Goal: Find specific page/section: Find specific page/section

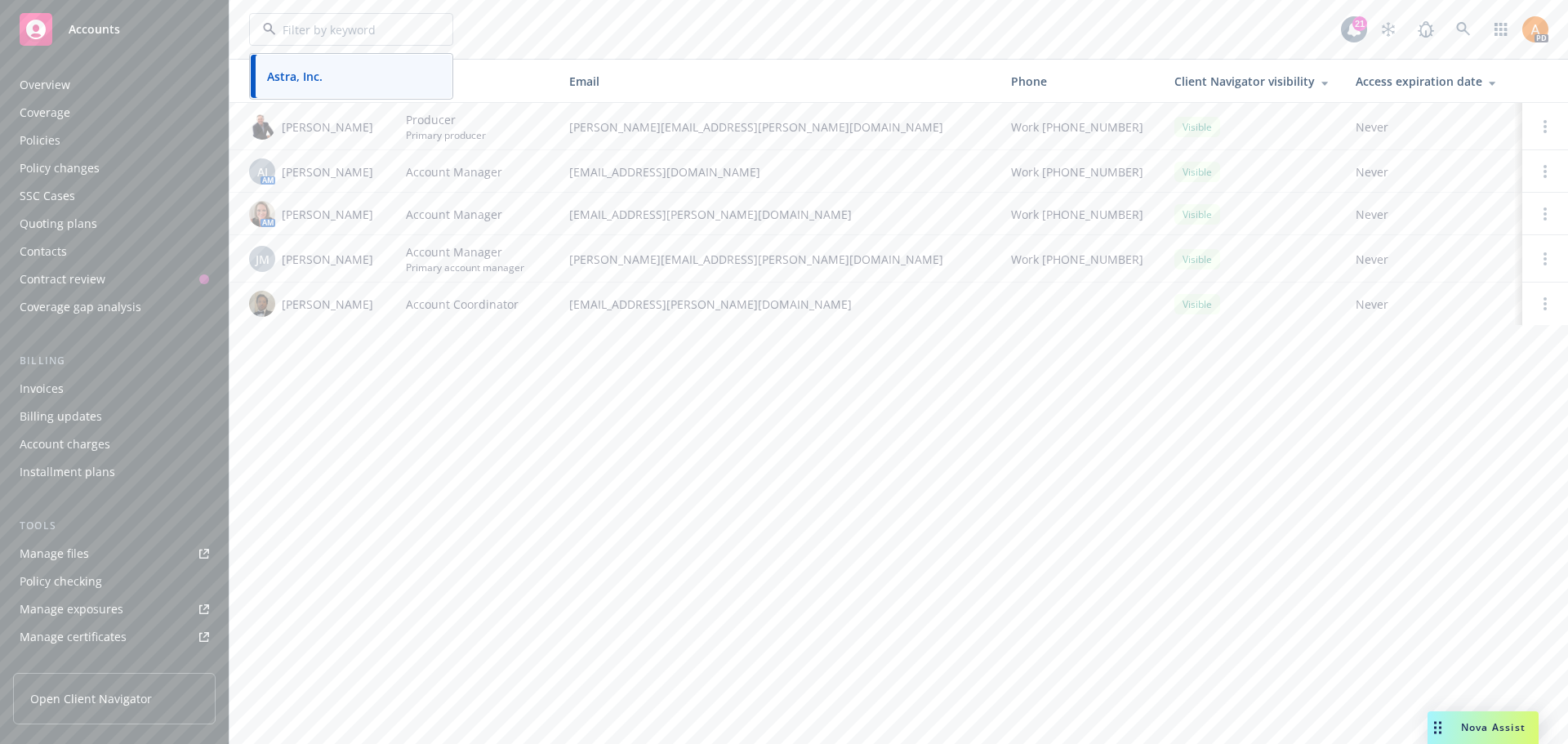
scroll to position [320, 0]
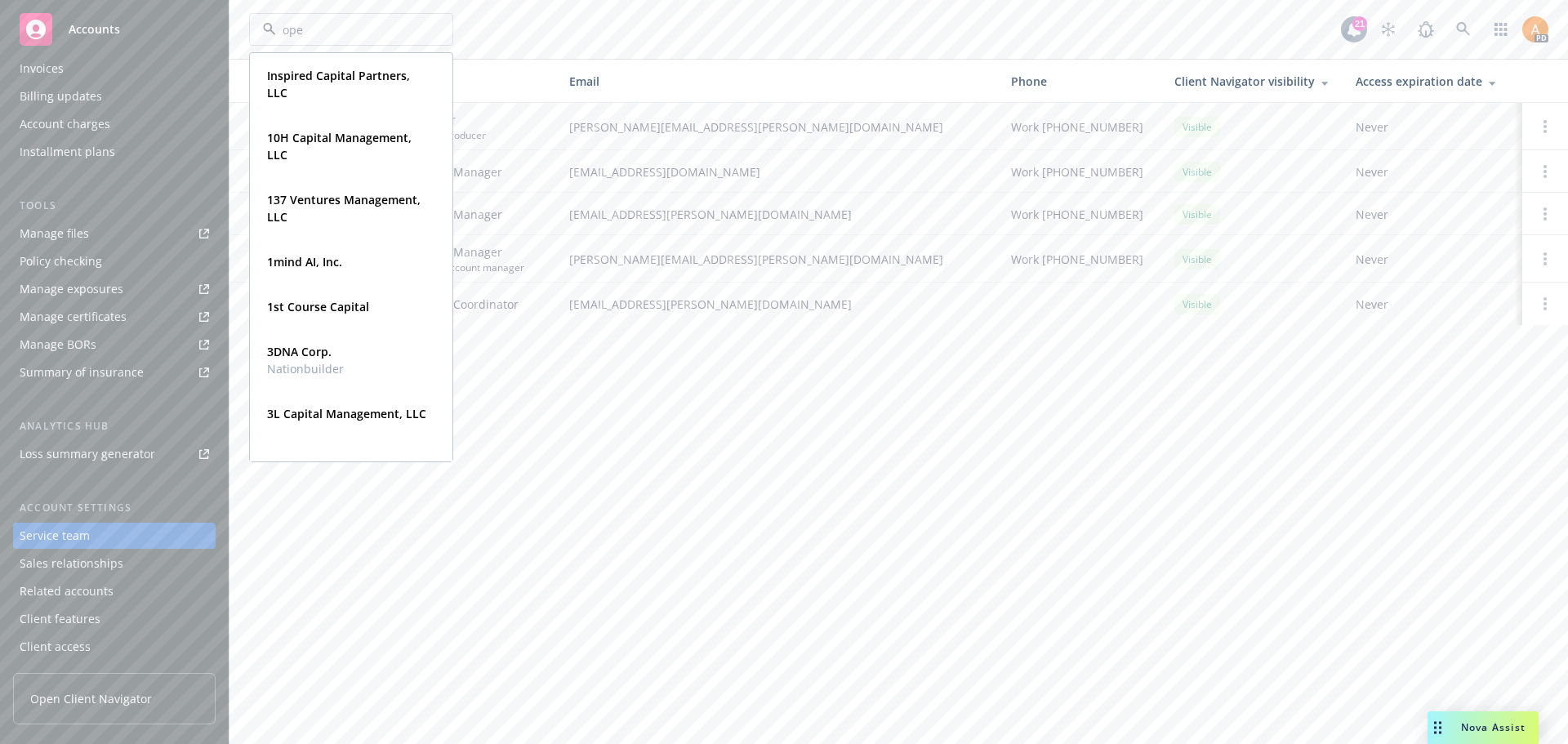
type input "open"
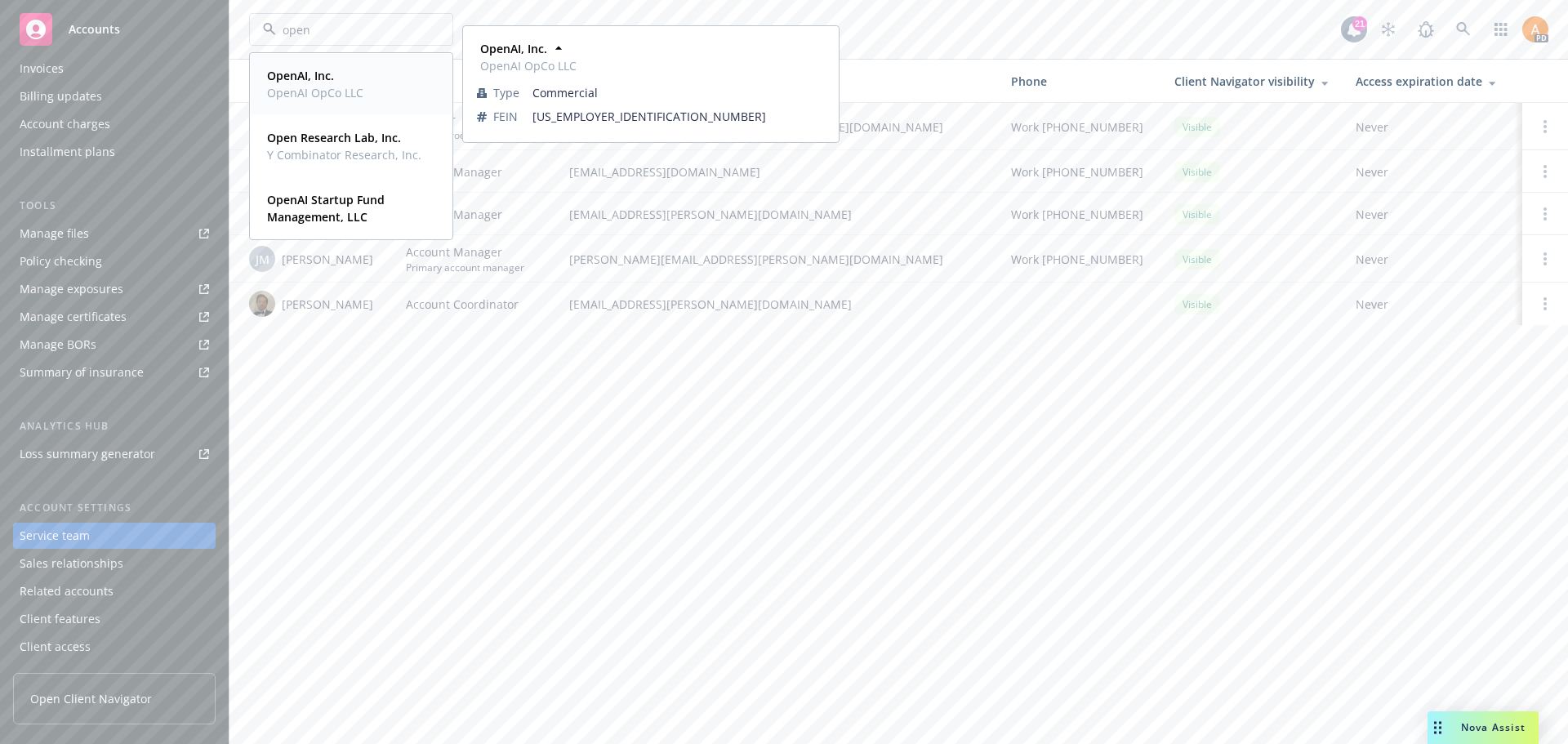
click at [306, 85] on span "OpenAI OpCo LLC" at bounding box center [315, 92] width 97 height 17
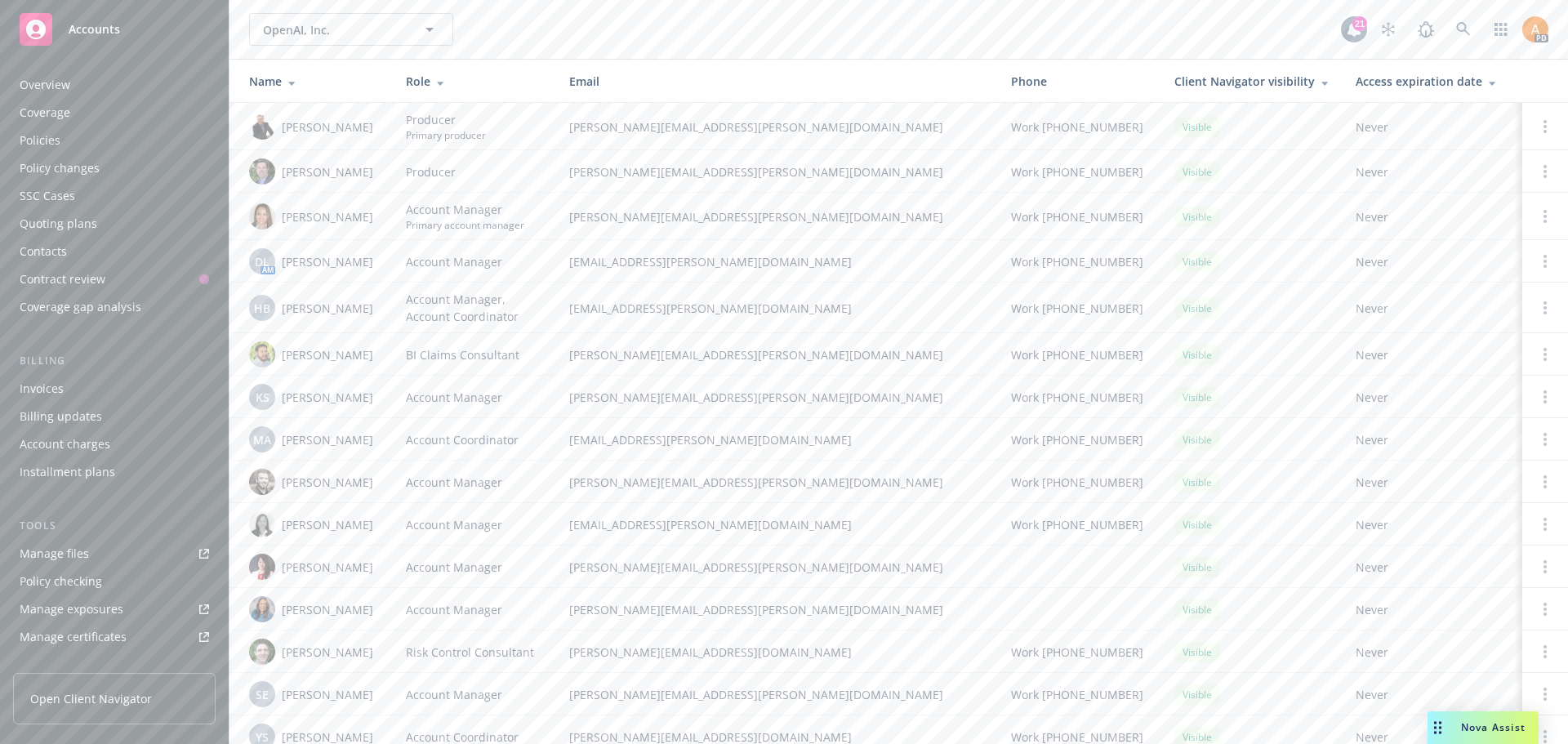
click at [48, 134] on div "Policies" at bounding box center [40, 140] width 41 height 26
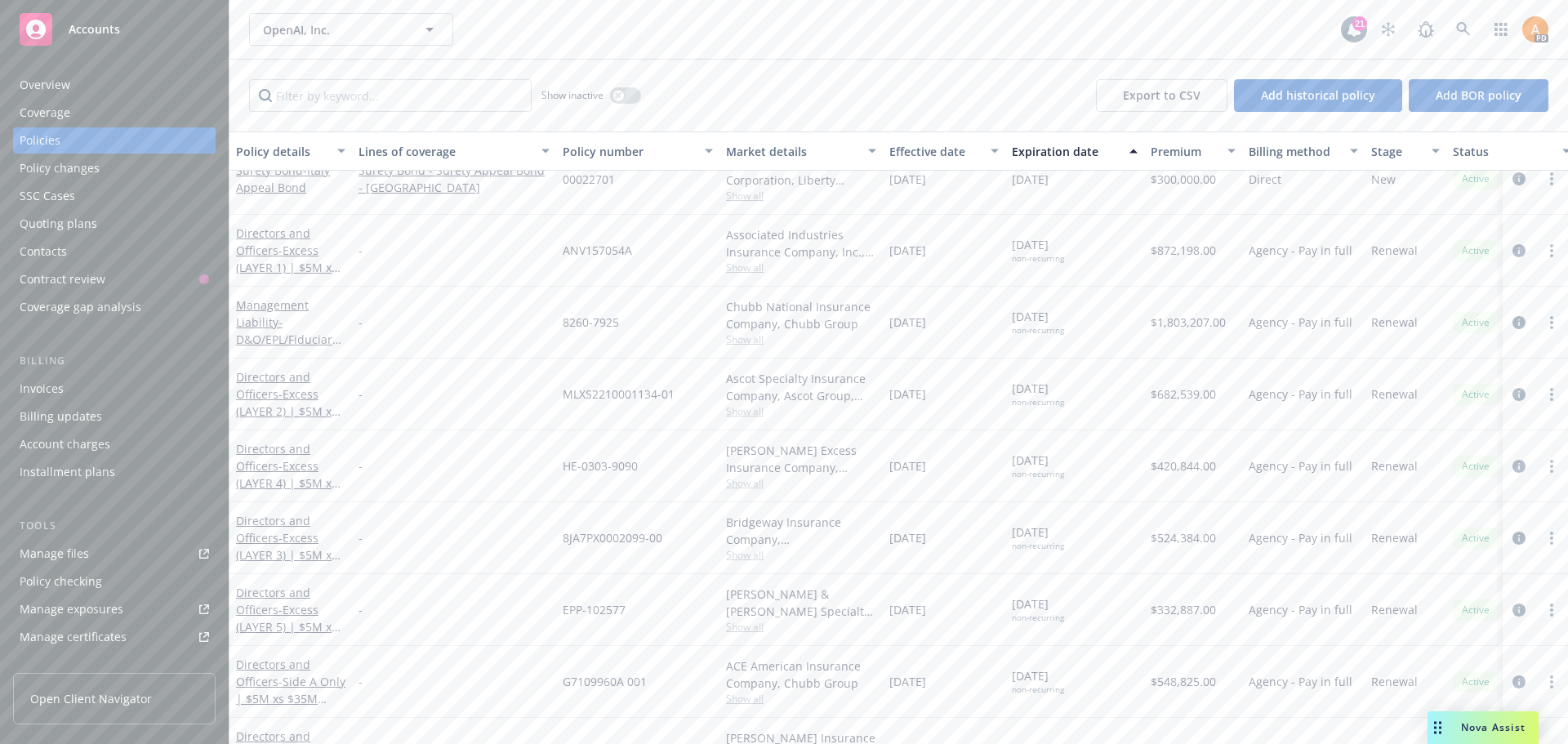
scroll to position [2896, 0]
